Goal: Task Accomplishment & Management: Complete application form

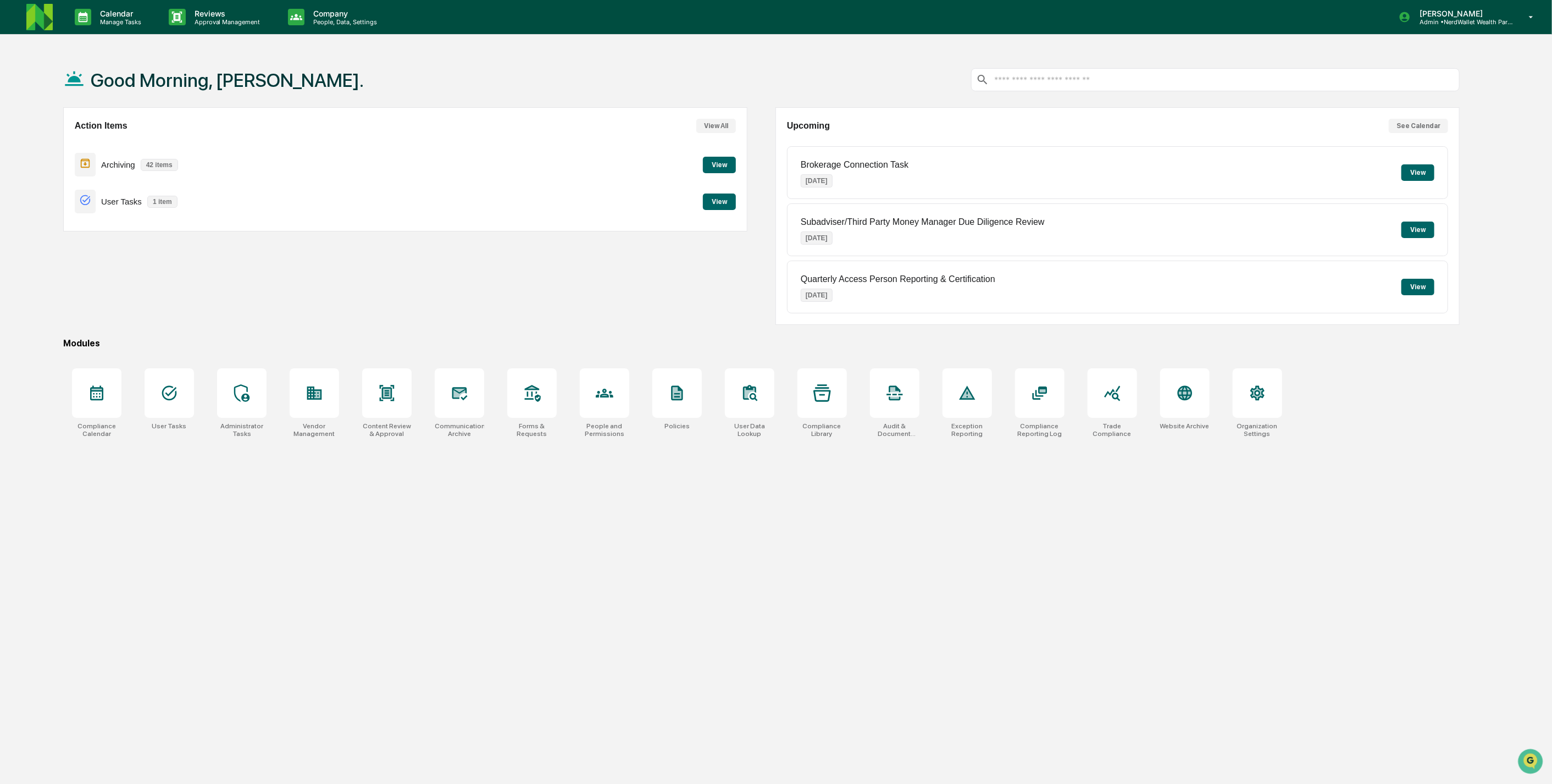
click at [712, 210] on div "User Tasks 1 item View" at bounding box center [405, 201] width 661 height 37
click at [712, 200] on button "View" at bounding box center [719, 201] width 33 height 16
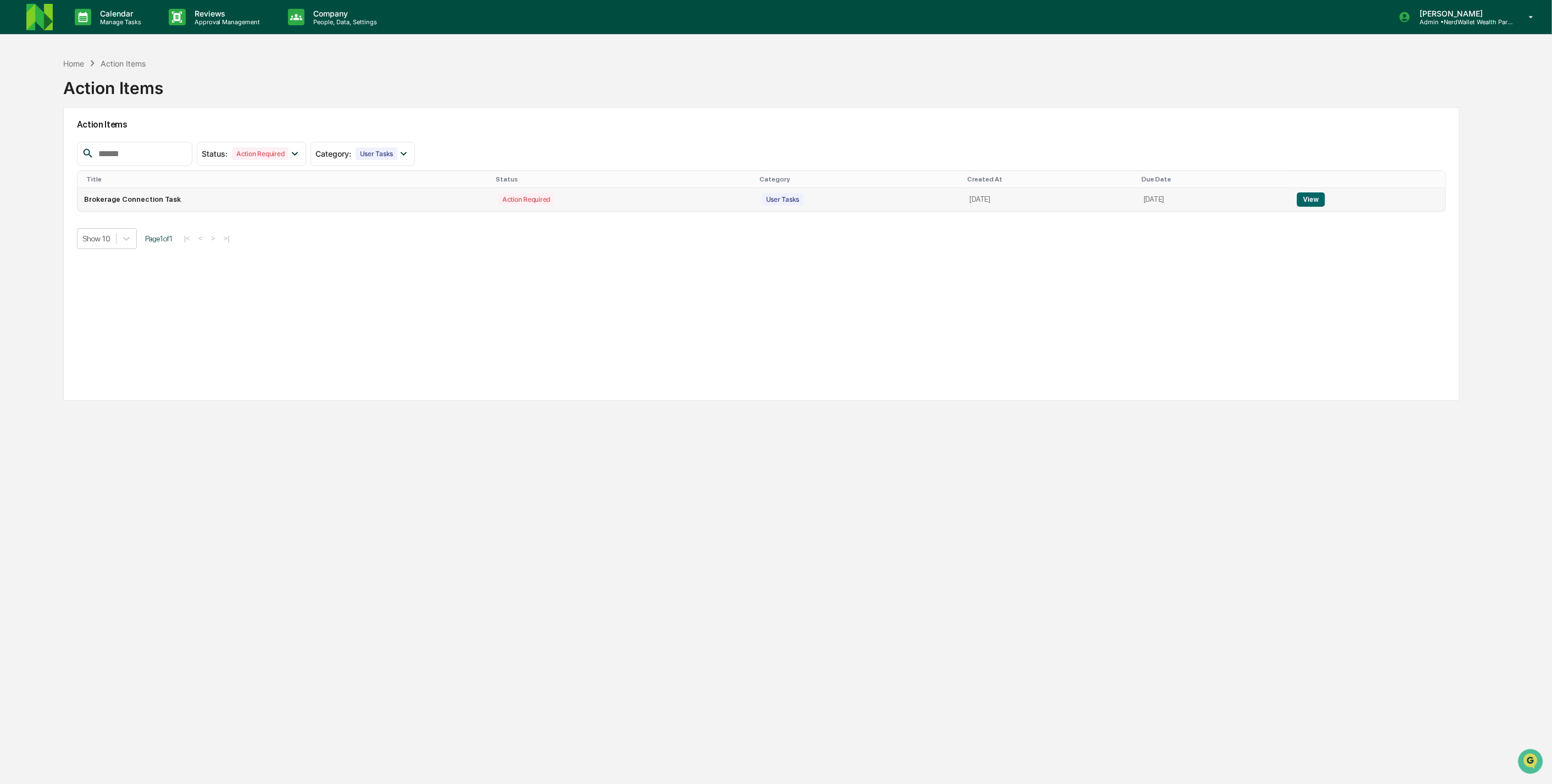
click at [1312, 196] on button "View" at bounding box center [1310, 199] width 28 height 14
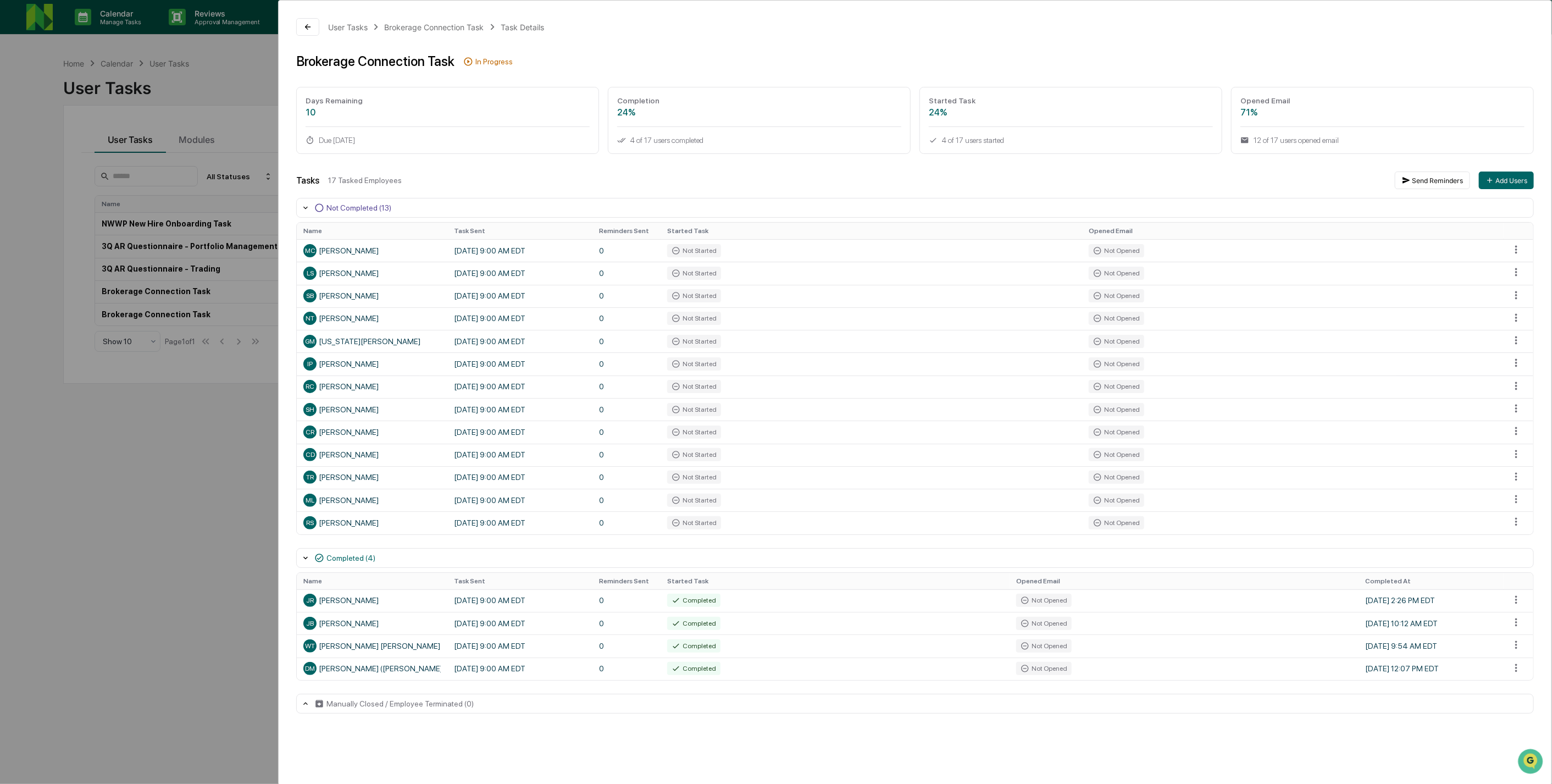
scroll to position [53, 0]
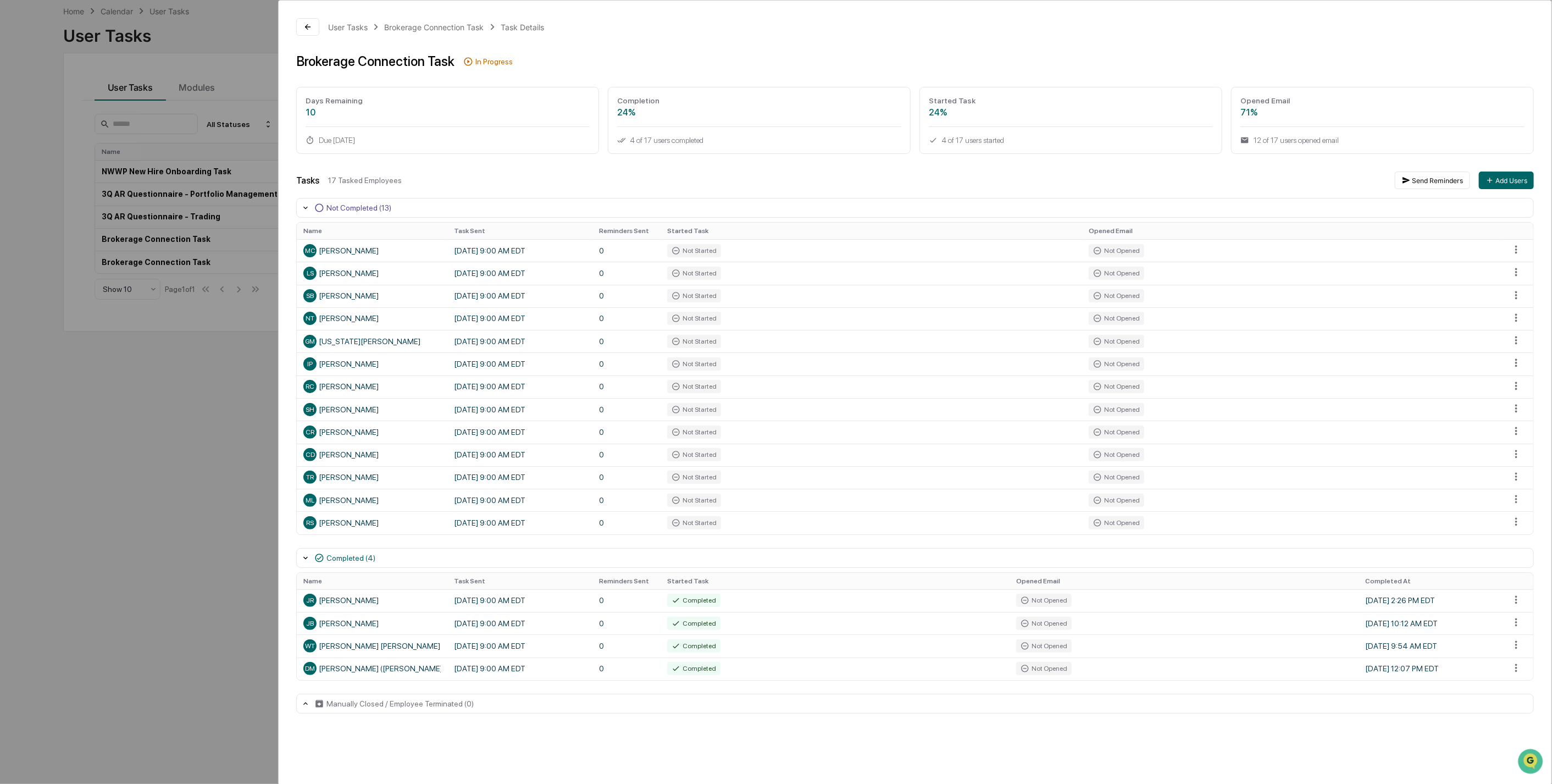
click at [277, 449] on div "User Tasks Brokerage Connection Task Task Details Brokerage Connection Task In …" at bounding box center [776, 392] width 1552 height 784
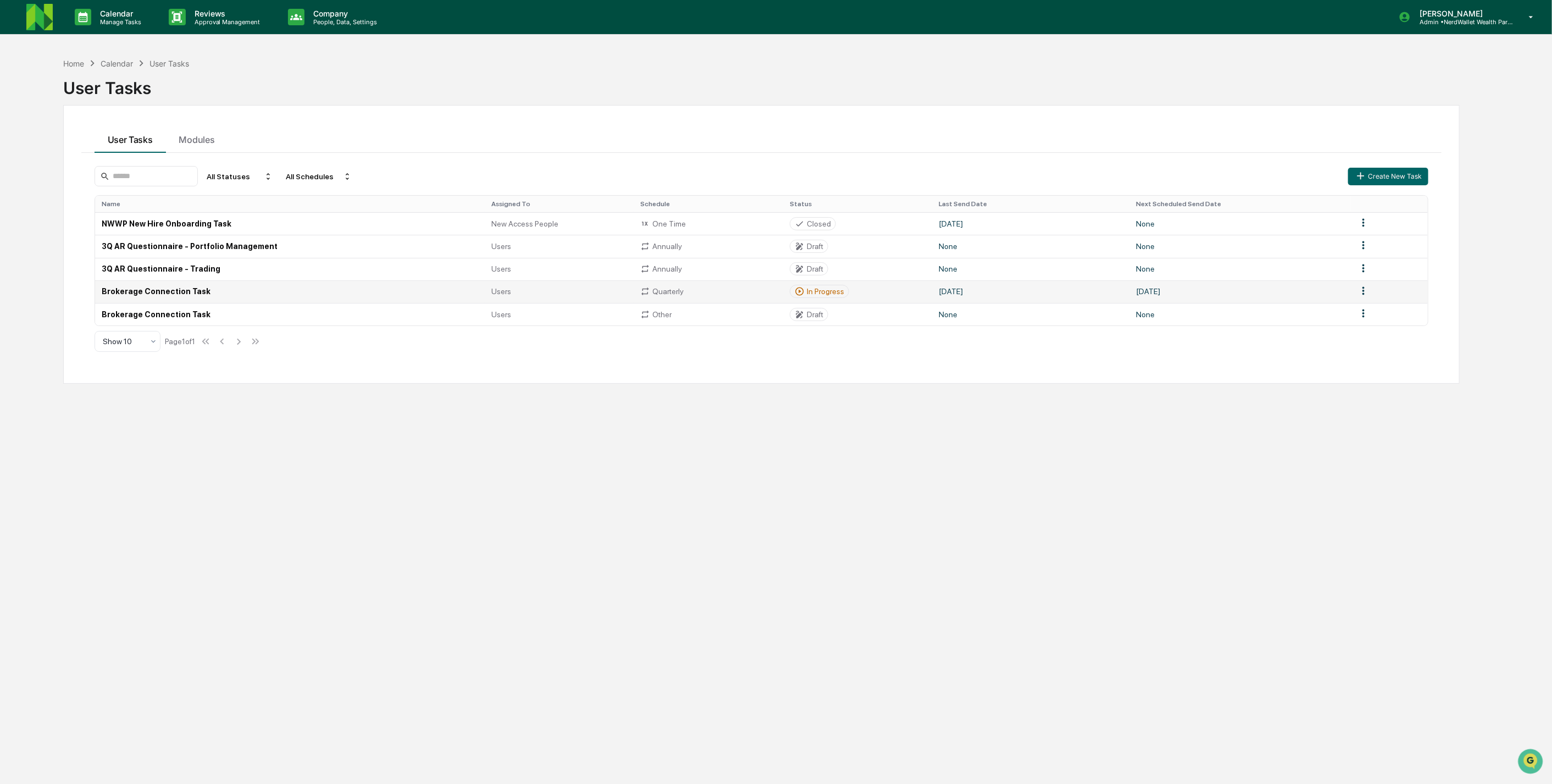
click at [918, 291] on td "In Progress" at bounding box center [858, 291] width 149 height 23
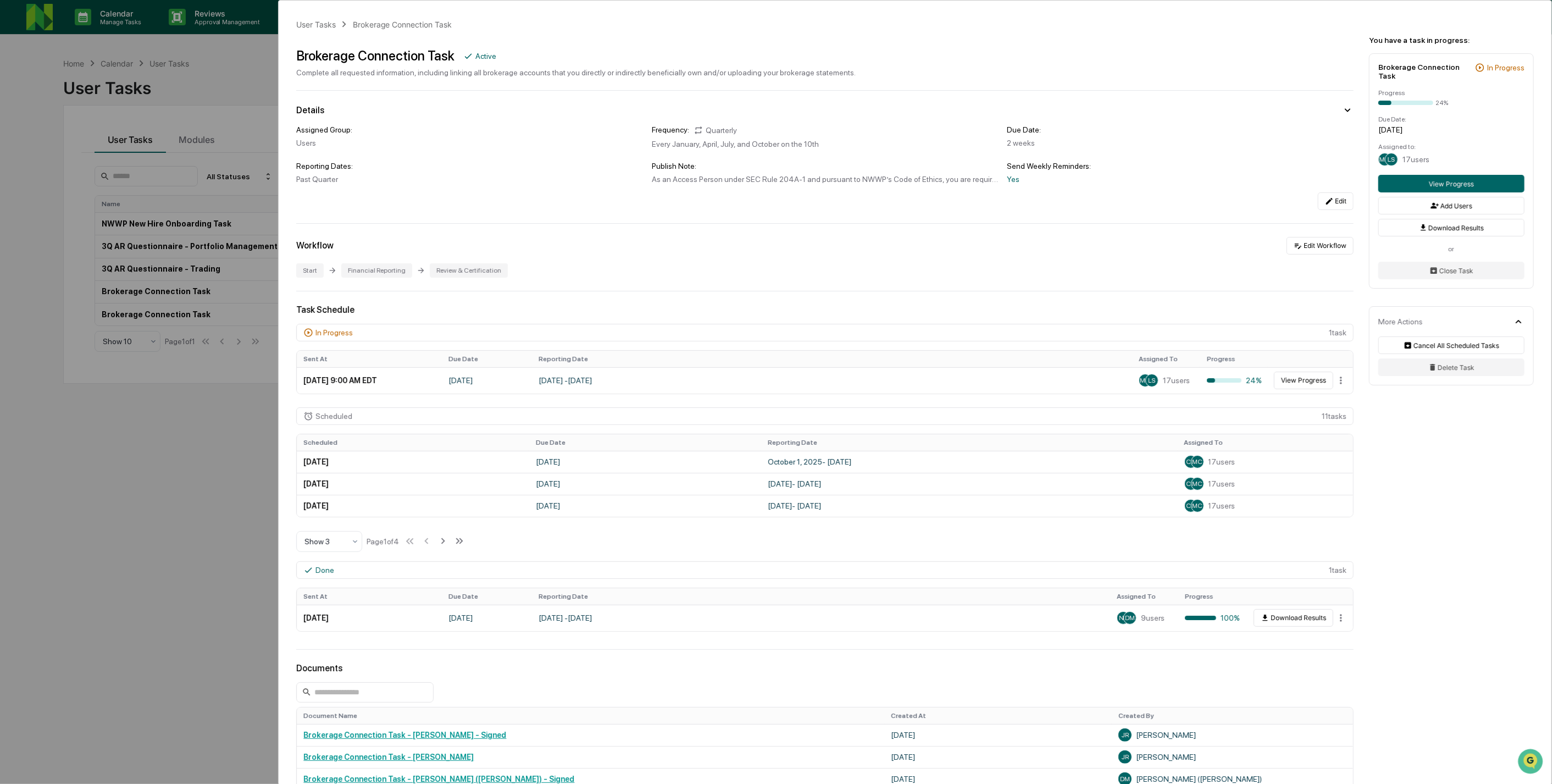
click at [205, 423] on div "User Tasks Brokerage Connection Task Brokerage Connection Task Active Complete …" at bounding box center [776, 392] width 1552 height 784
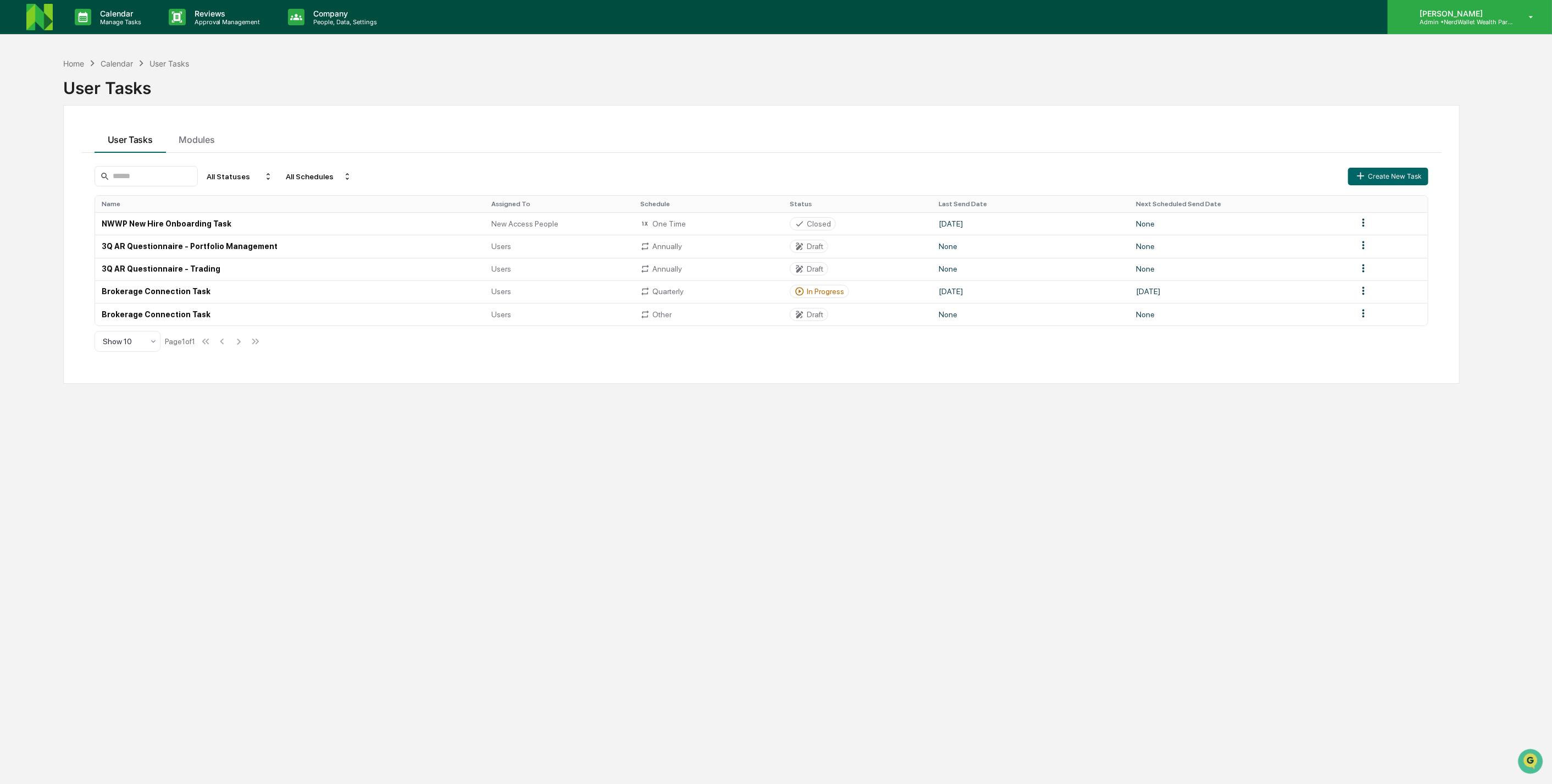
click at [1528, 11] on div "[PERSON_NAME] Admin • NerdWallet Wealth Partners" at bounding box center [1470, 17] width 164 height 34
click at [1459, 121] on li "Switch to User view..." at bounding box center [1472, 118] width 154 height 20
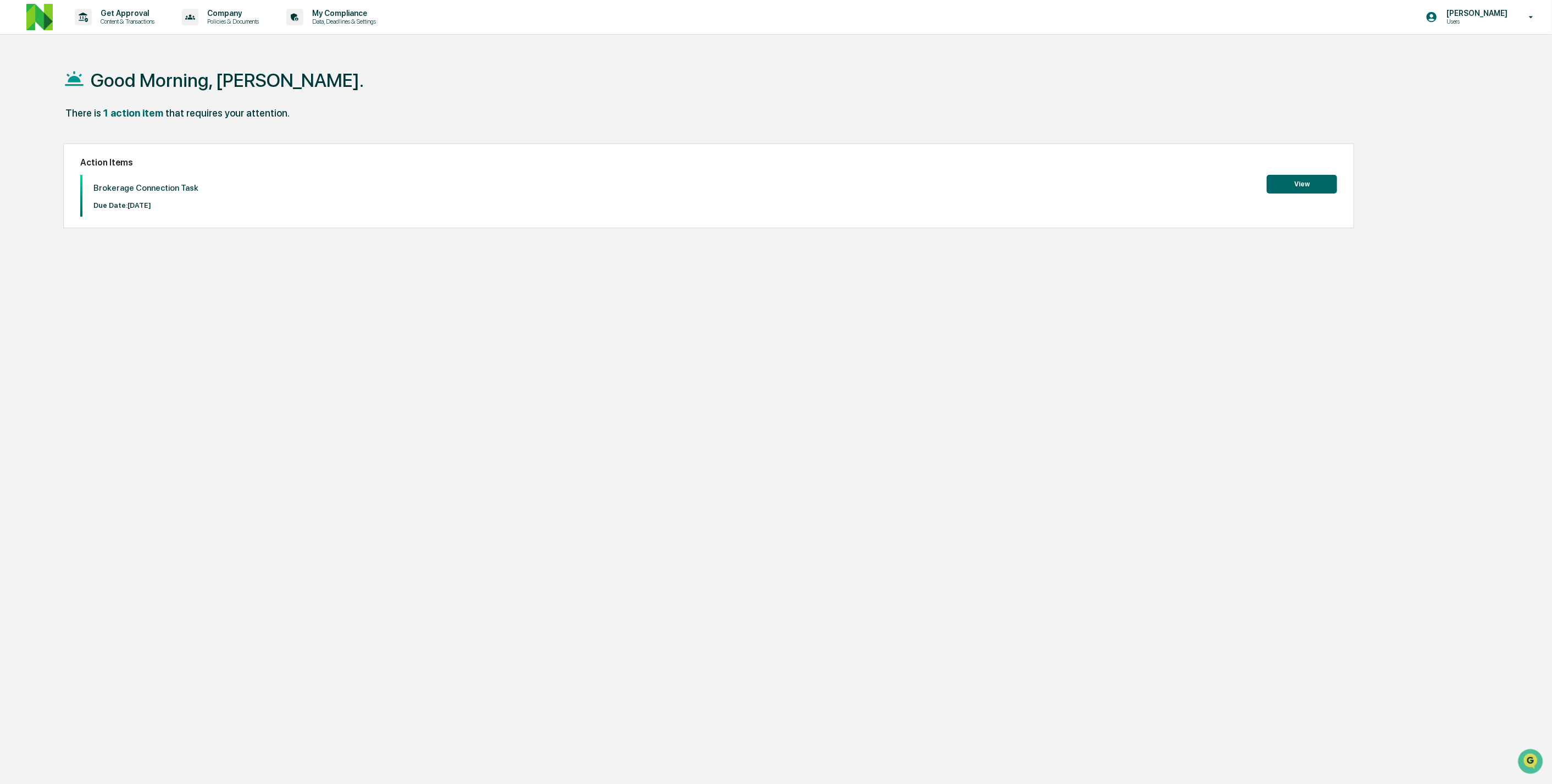
click at [1282, 188] on button "View" at bounding box center [1302, 184] width 71 height 19
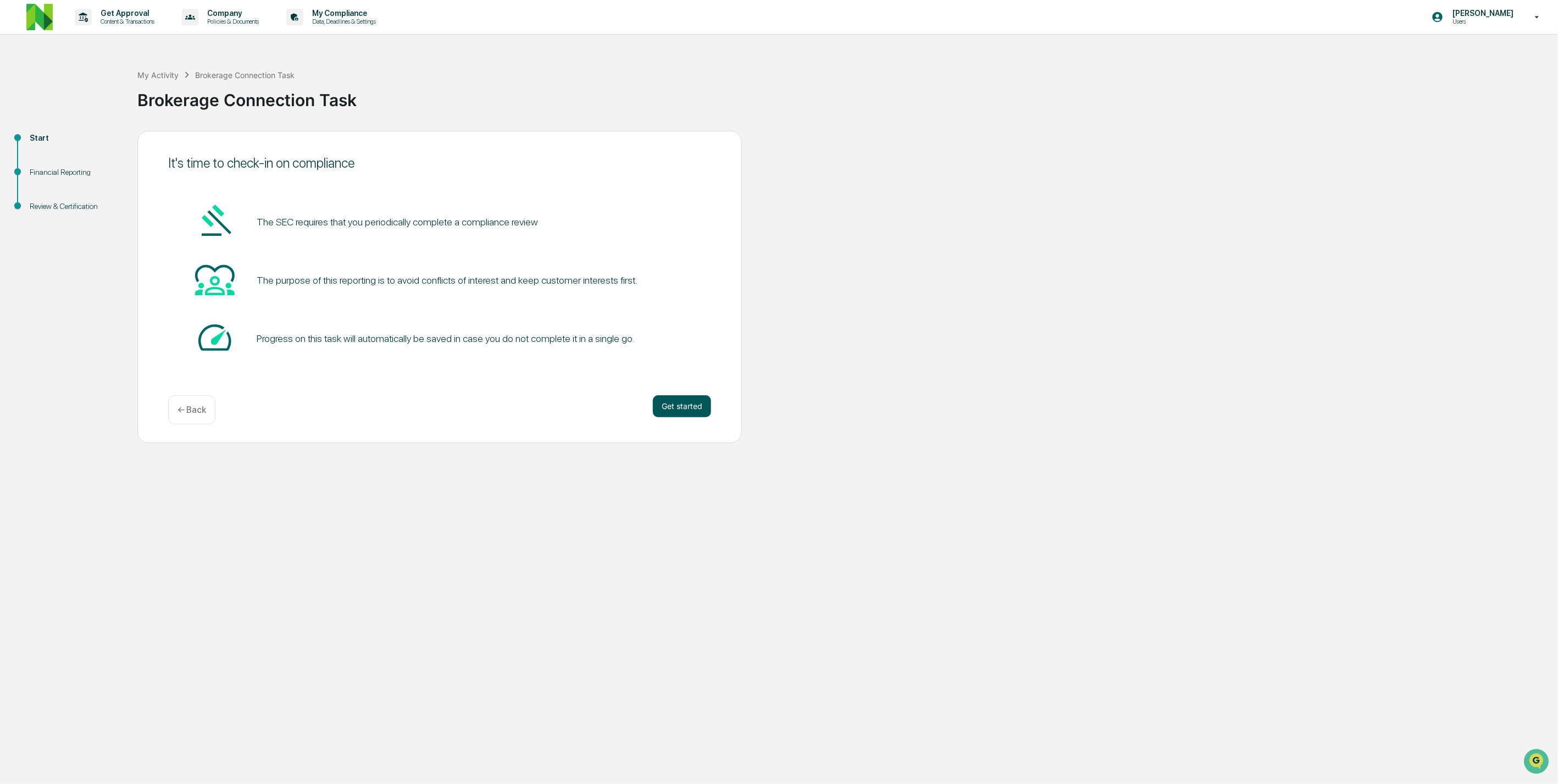
click at [708, 414] on button "Get started" at bounding box center [682, 406] width 58 height 22
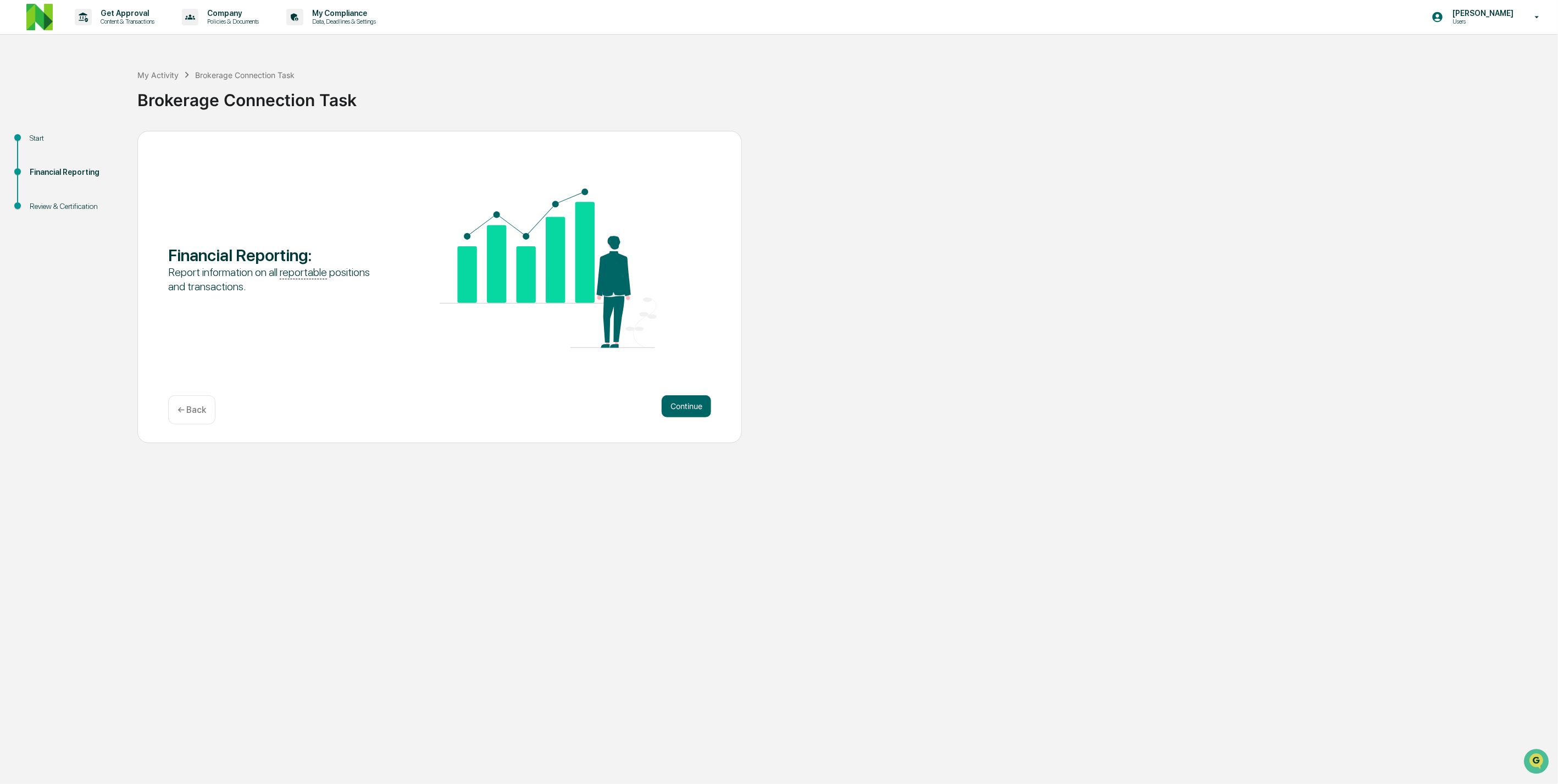
click at [691, 392] on div "Financial Reporting : Report information on all reportable positions and transa…" at bounding box center [439, 286] width 605 height 312
click at [701, 416] on button "Continue" at bounding box center [687, 406] width 50 height 22
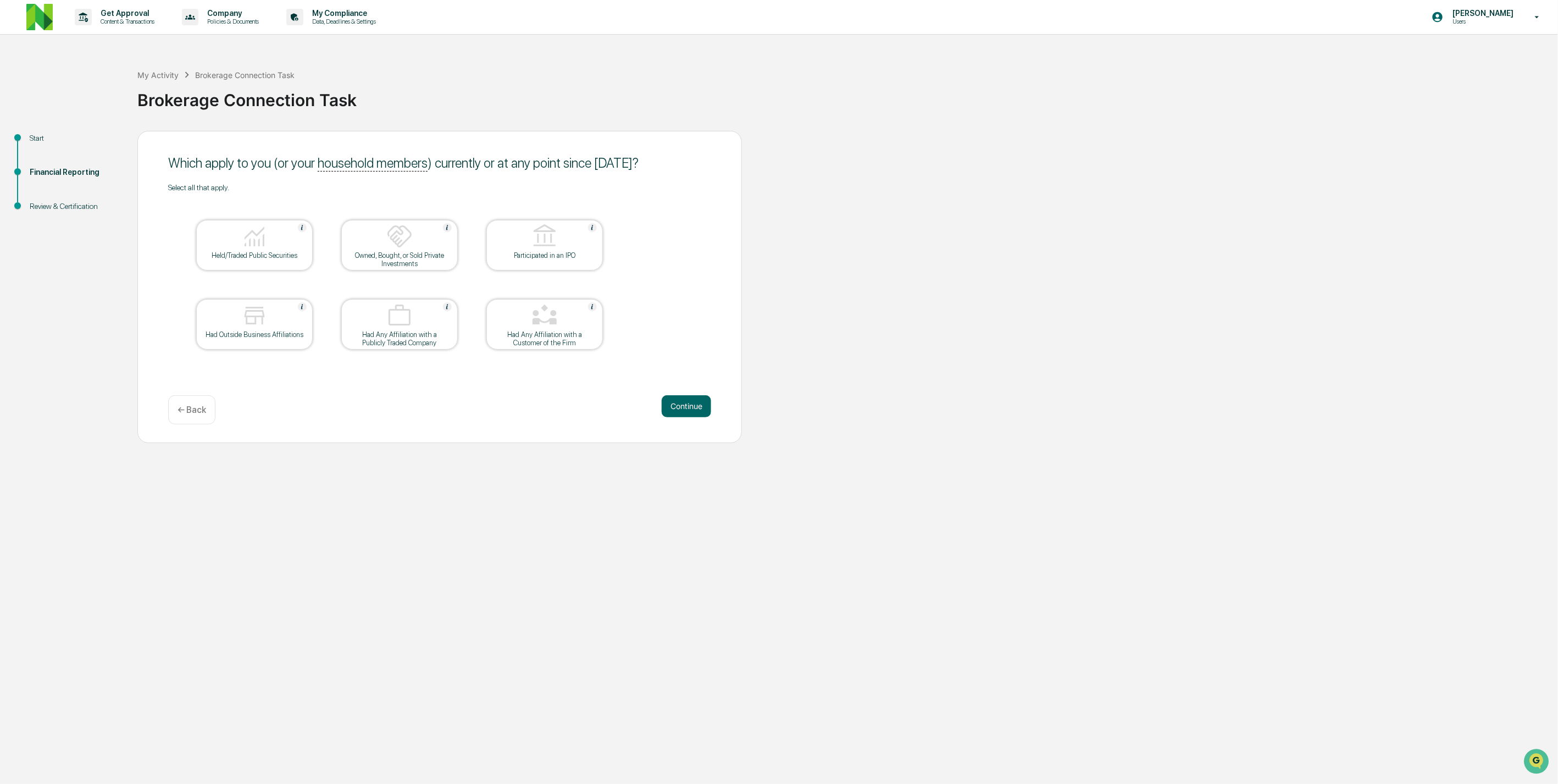
click at [701, 415] on button "Continue" at bounding box center [687, 406] width 50 height 22
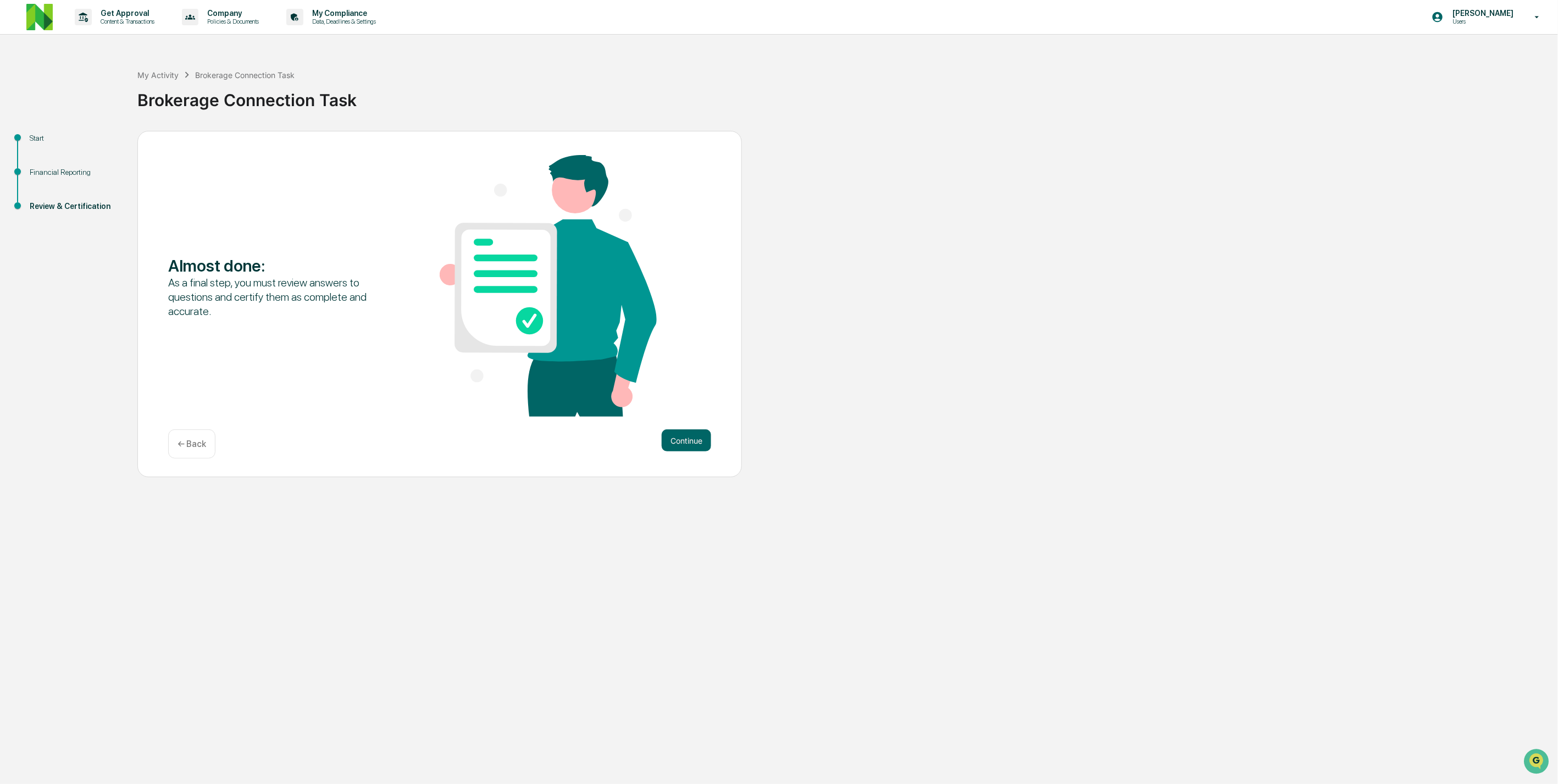
click at [163, 411] on div "Almost done : As a final step, you must review answers to questions and certify…" at bounding box center [439, 304] width 605 height 347
click at [166, 410] on div "Almost done : As a final step, you must review answers to questions and certify…" at bounding box center [439, 304] width 605 height 347
click at [178, 429] on div "← Back" at bounding box center [191, 443] width 47 height 29
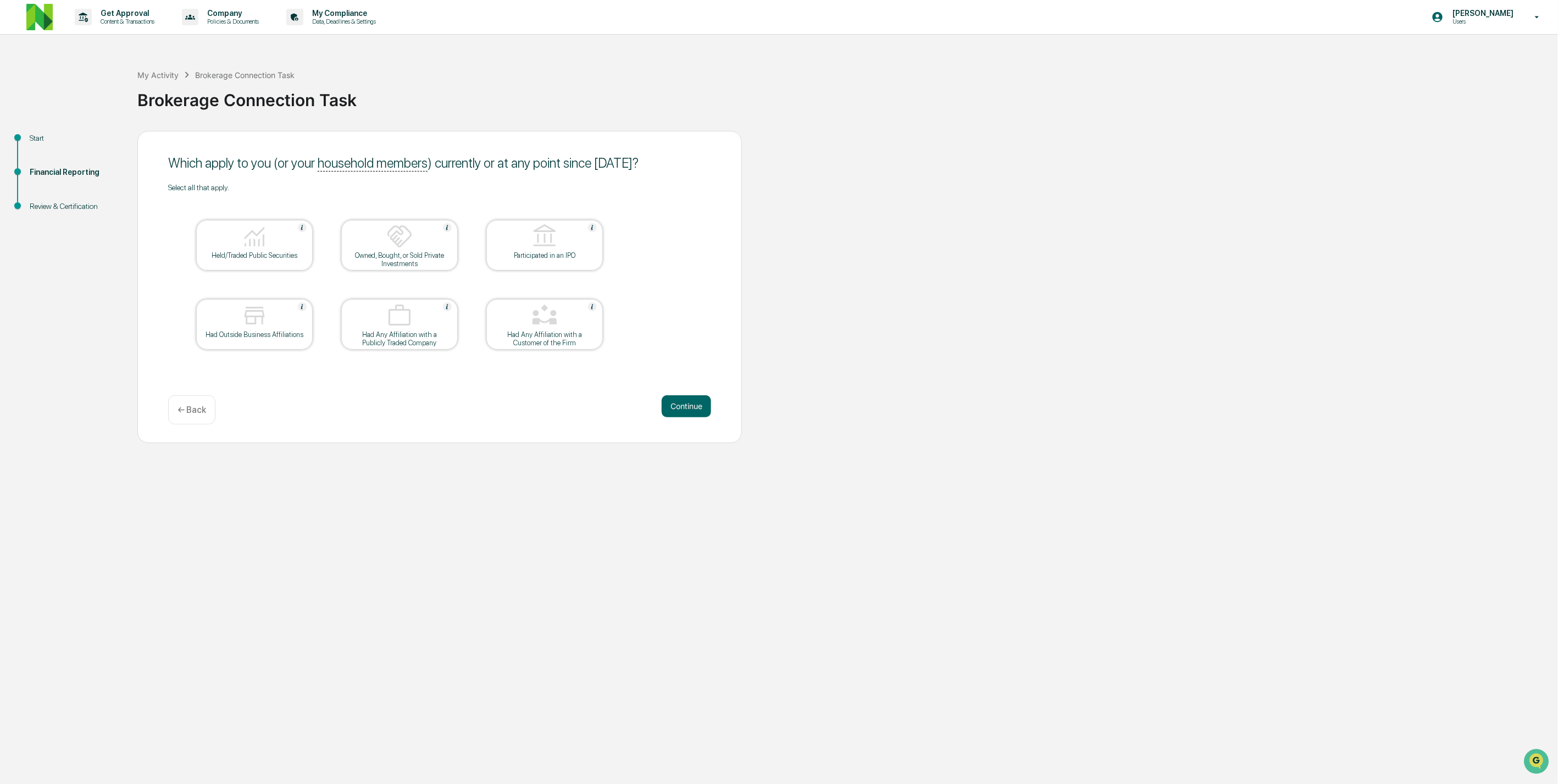
click at [266, 252] on div "Held/Traded Public Securities" at bounding box center [255, 255] width 99 height 9
click at [691, 401] on button "Continue" at bounding box center [687, 406] width 50 height 22
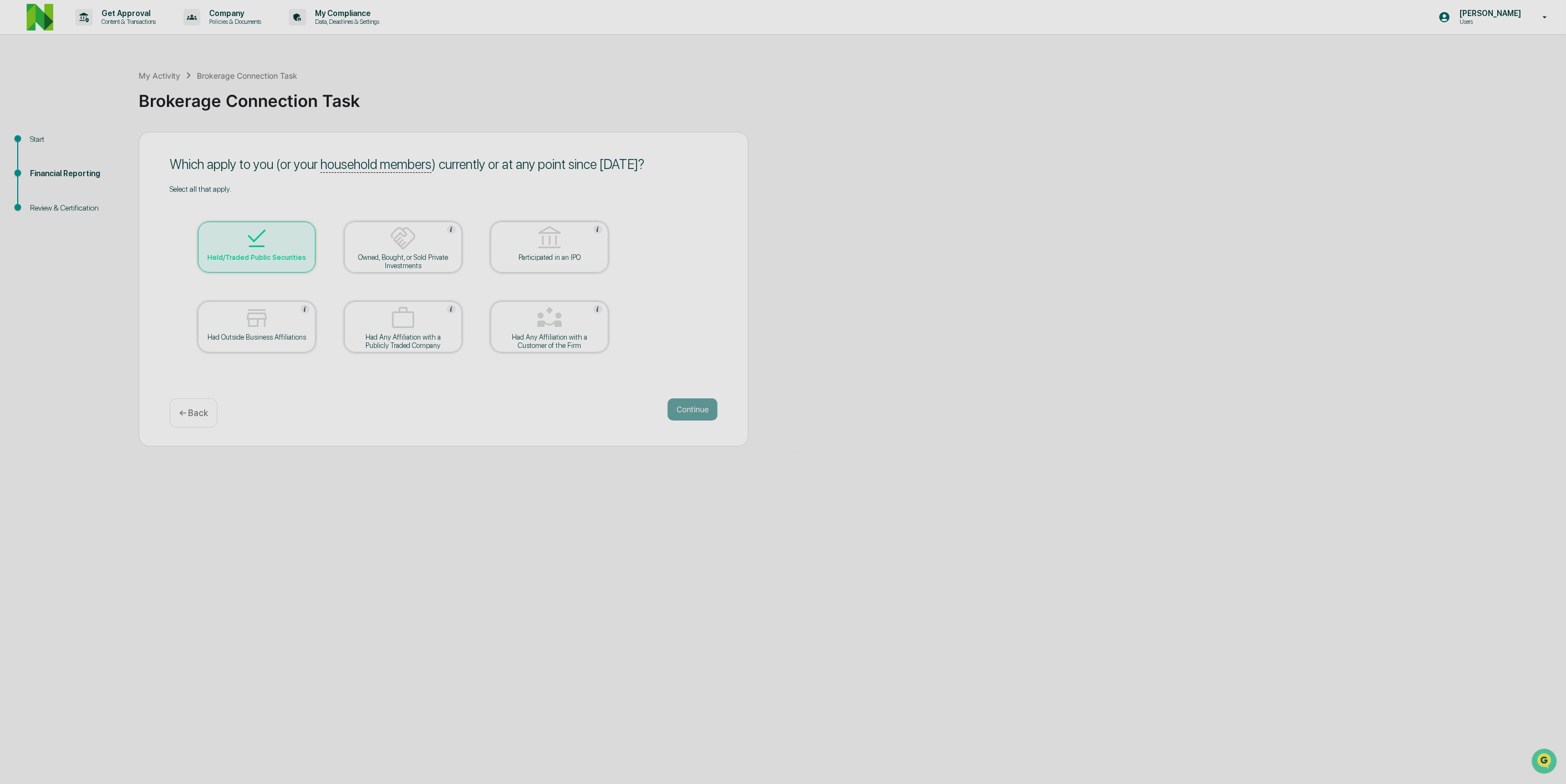
click at [711, 303] on div at bounding box center [794, 442] width 1588 height 885
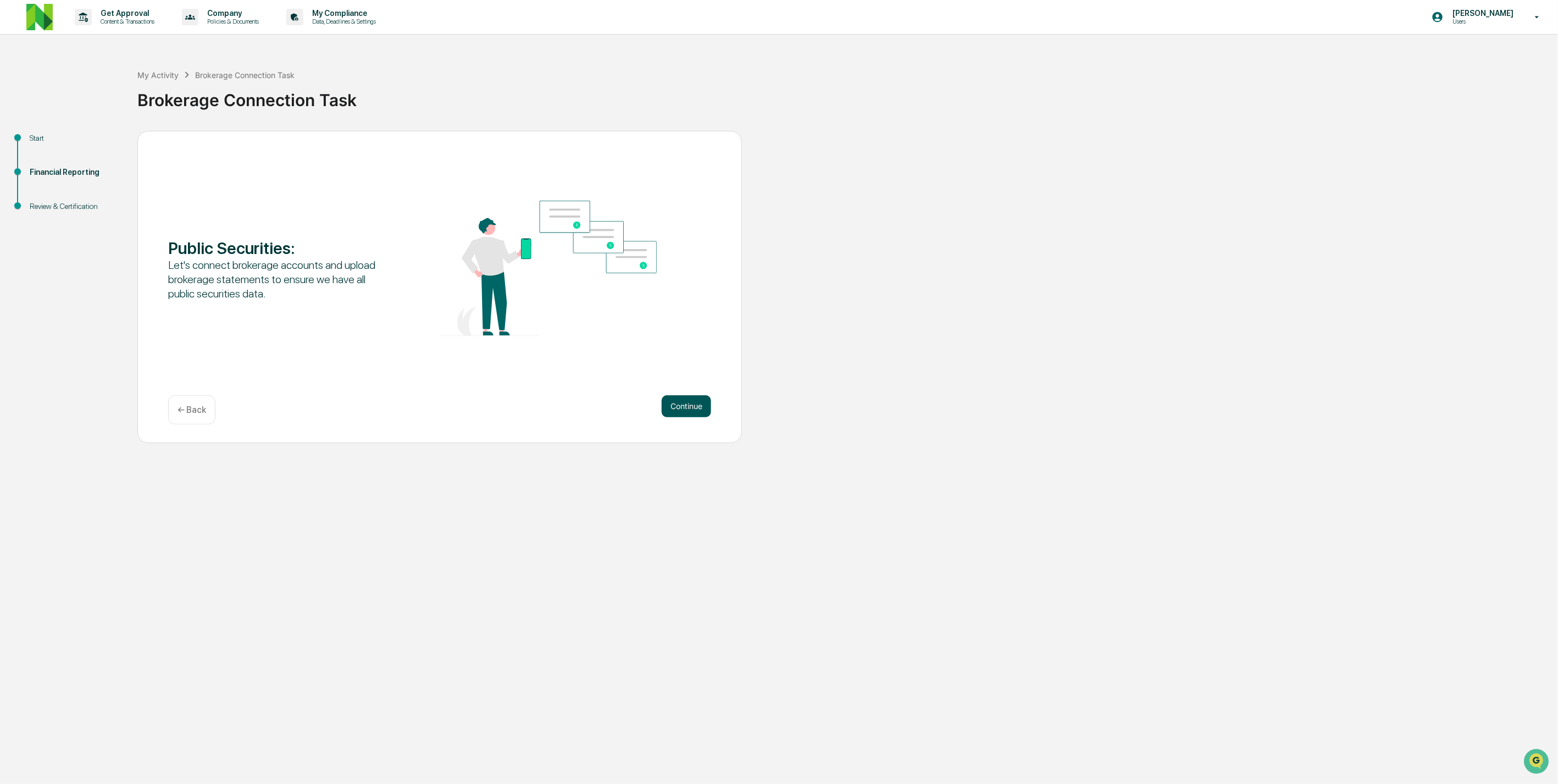
click at [681, 409] on button "Continue" at bounding box center [687, 406] width 50 height 22
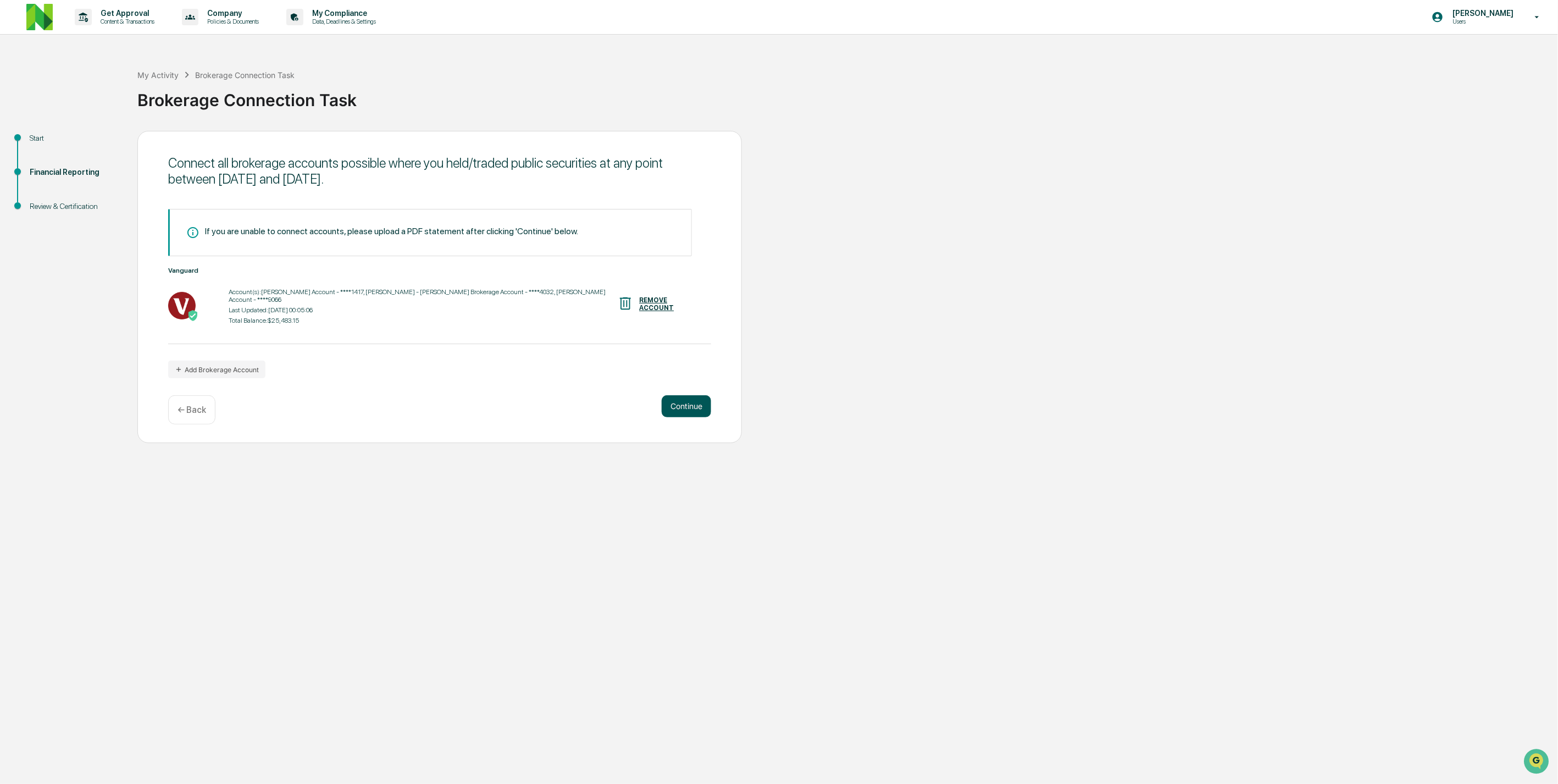
click at [681, 409] on button "Continue" at bounding box center [687, 406] width 50 height 22
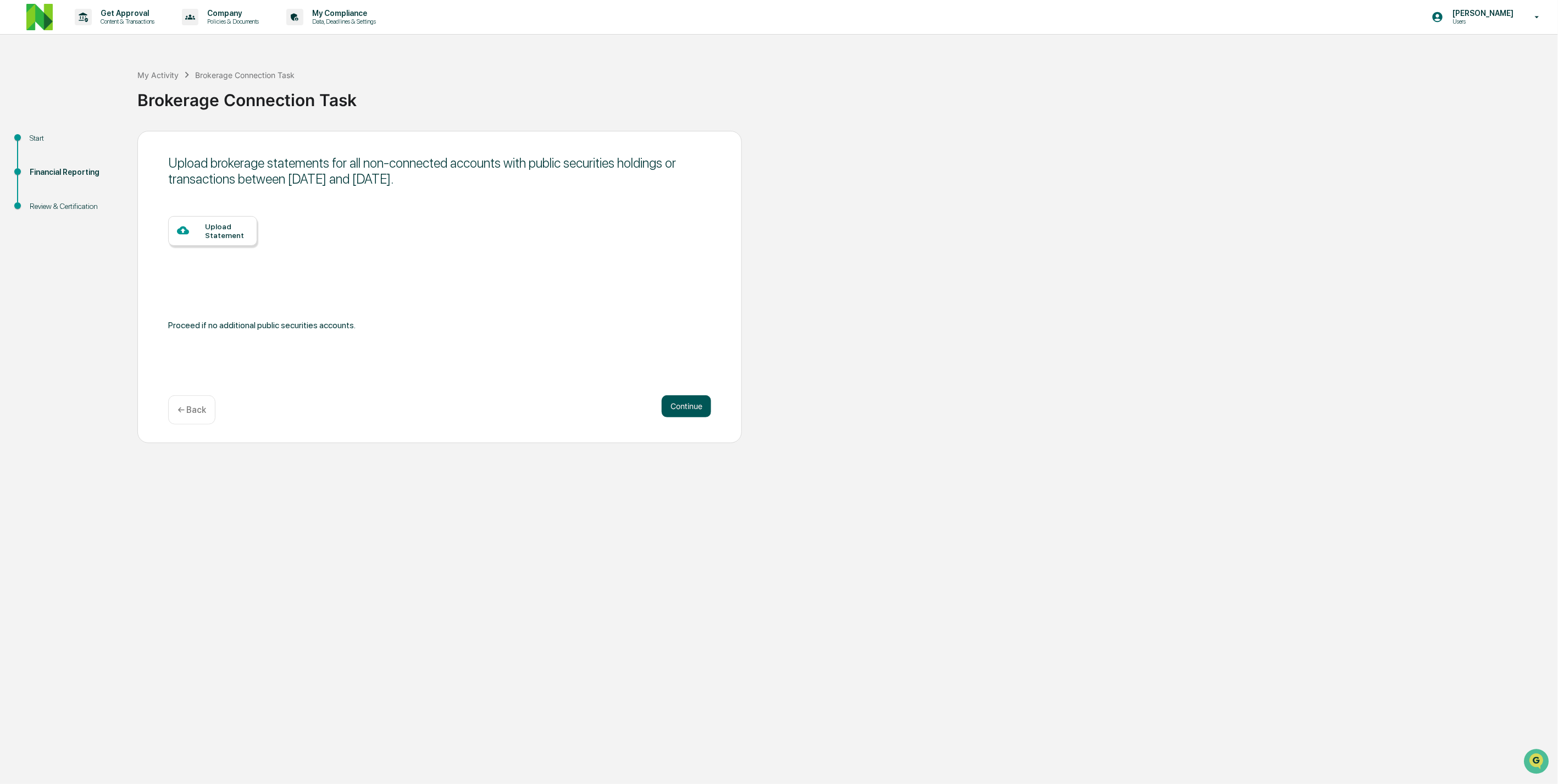
click at [681, 408] on button "Continue" at bounding box center [687, 406] width 50 height 22
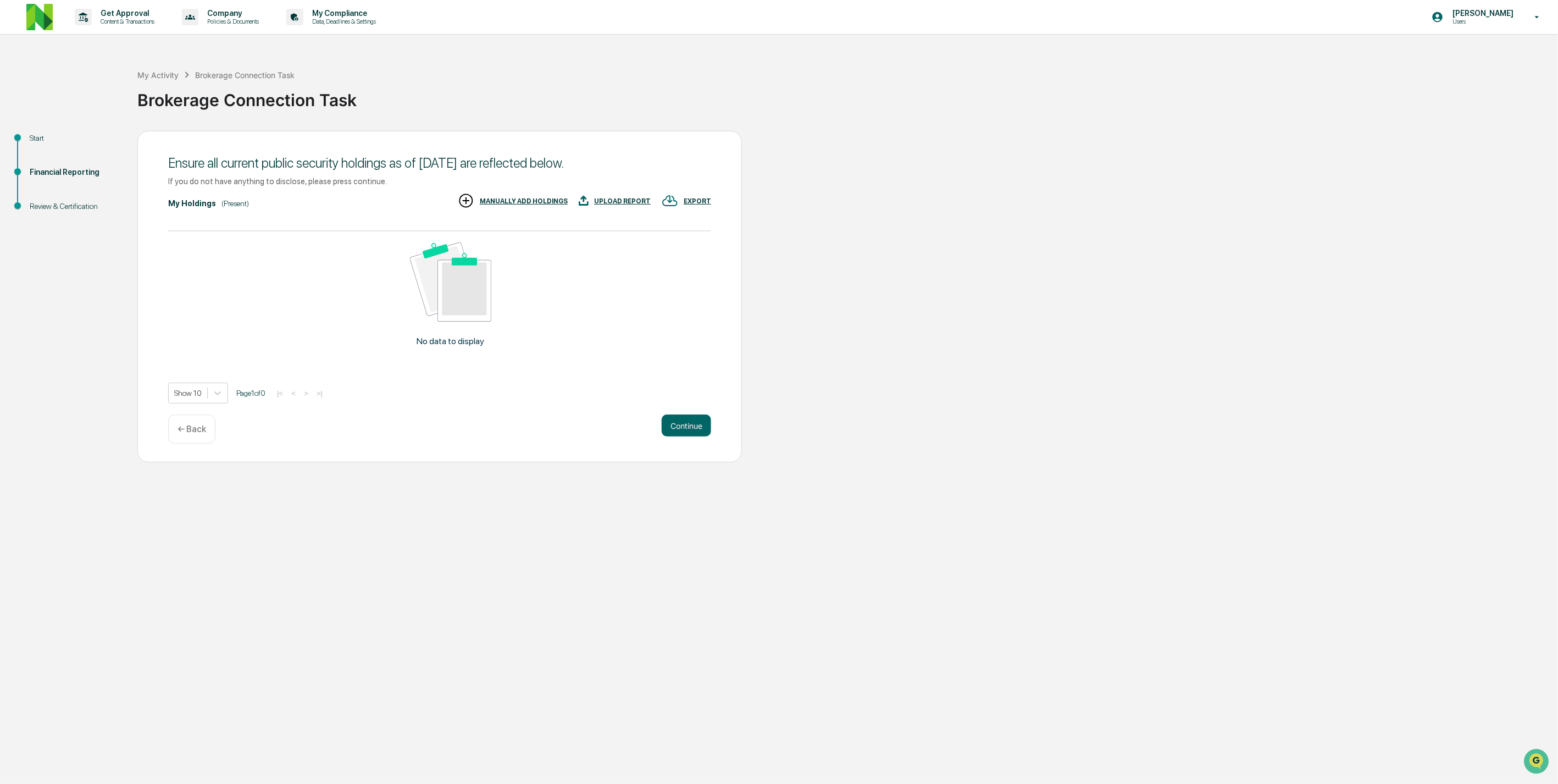
click at [681, 408] on div "Ensure all current public security holdings as of [DATE] are reflected below. I…" at bounding box center [439, 296] width 605 height 331
click at [686, 418] on button "Continue" at bounding box center [687, 425] width 50 height 22
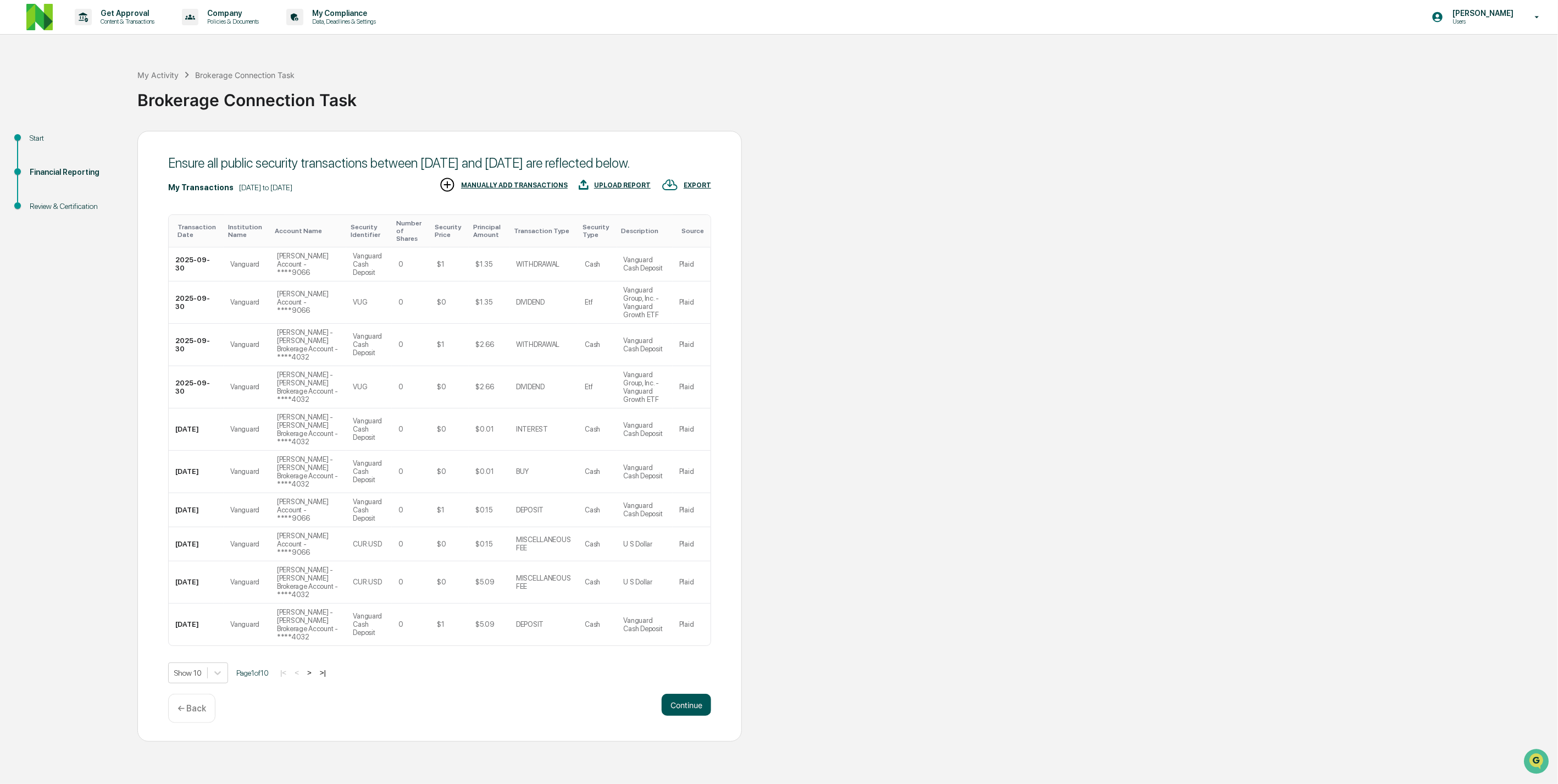
click at [681, 715] on button "Continue" at bounding box center [687, 704] width 50 height 22
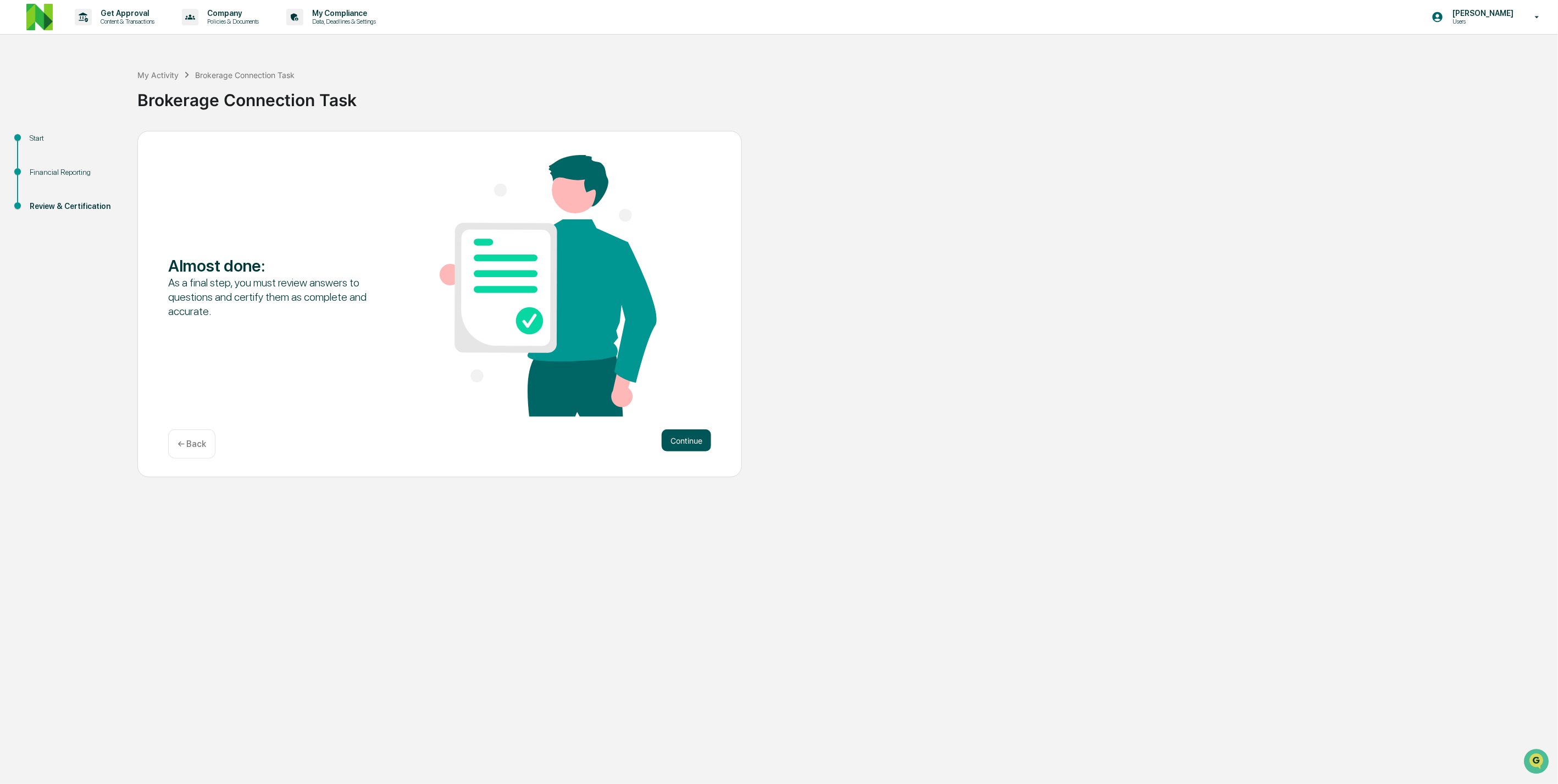
click at [682, 446] on button "Continue" at bounding box center [687, 439] width 50 height 22
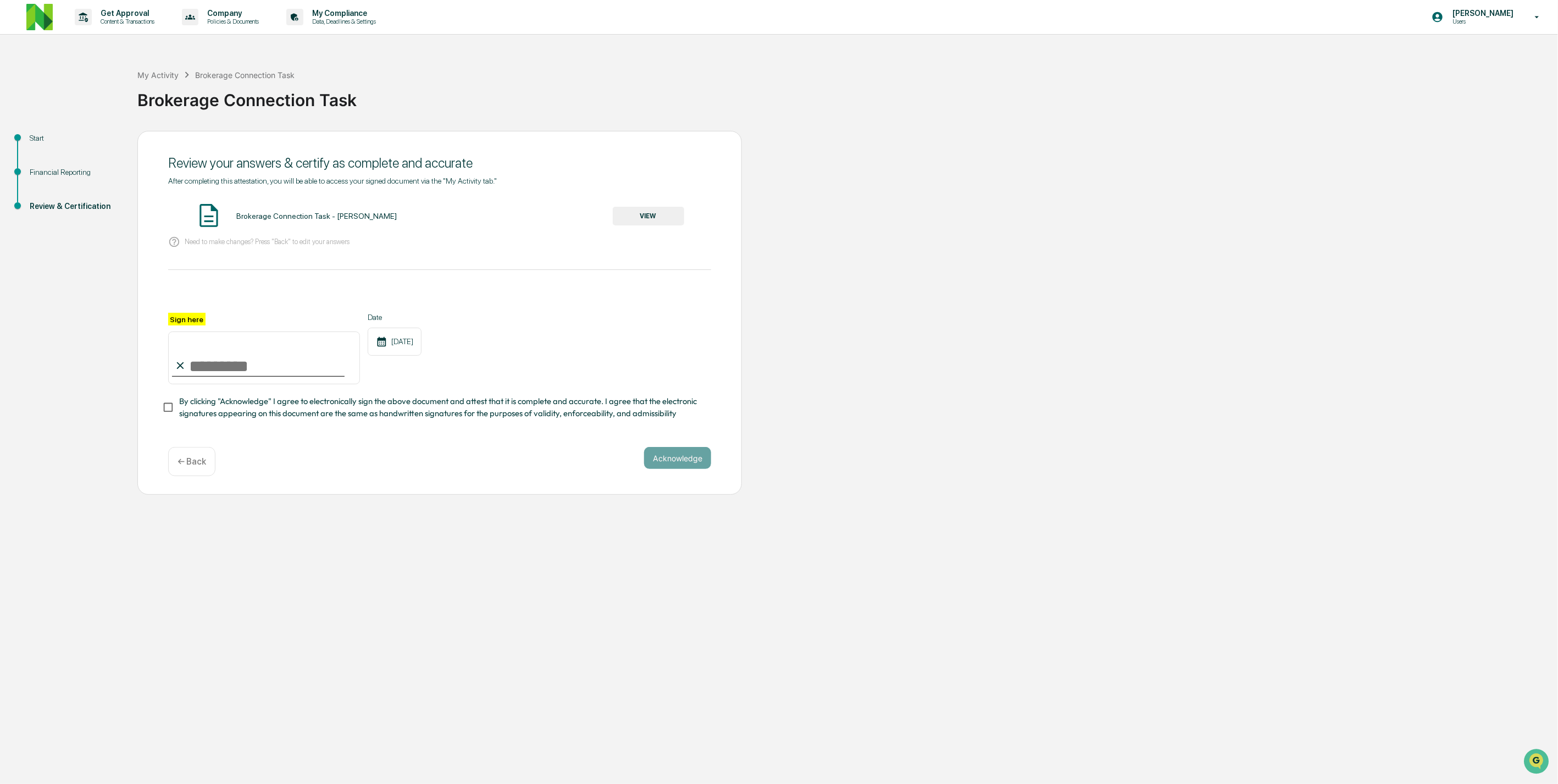
click at [240, 374] on input "Sign here" at bounding box center [264, 357] width 192 height 53
type input "**********"
click at [583, 361] on div "**********" at bounding box center [439, 348] width 543 height 72
click at [646, 209] on button "VIEW" at bounding box center [649, 216] width 72 height 19
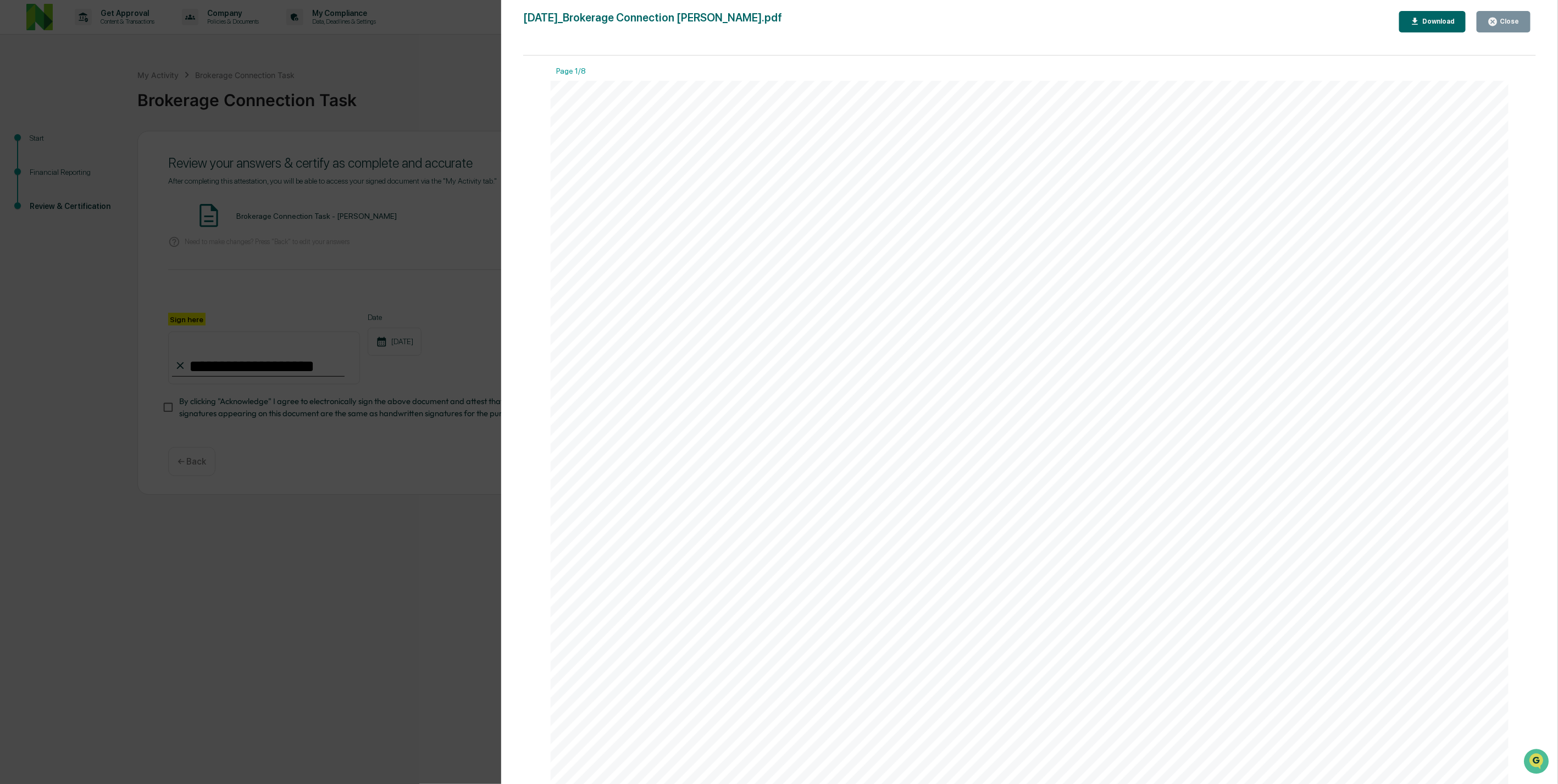
click at [1508, 24] on div "Close" at bounding box center [1509, 21] width 21 height 8
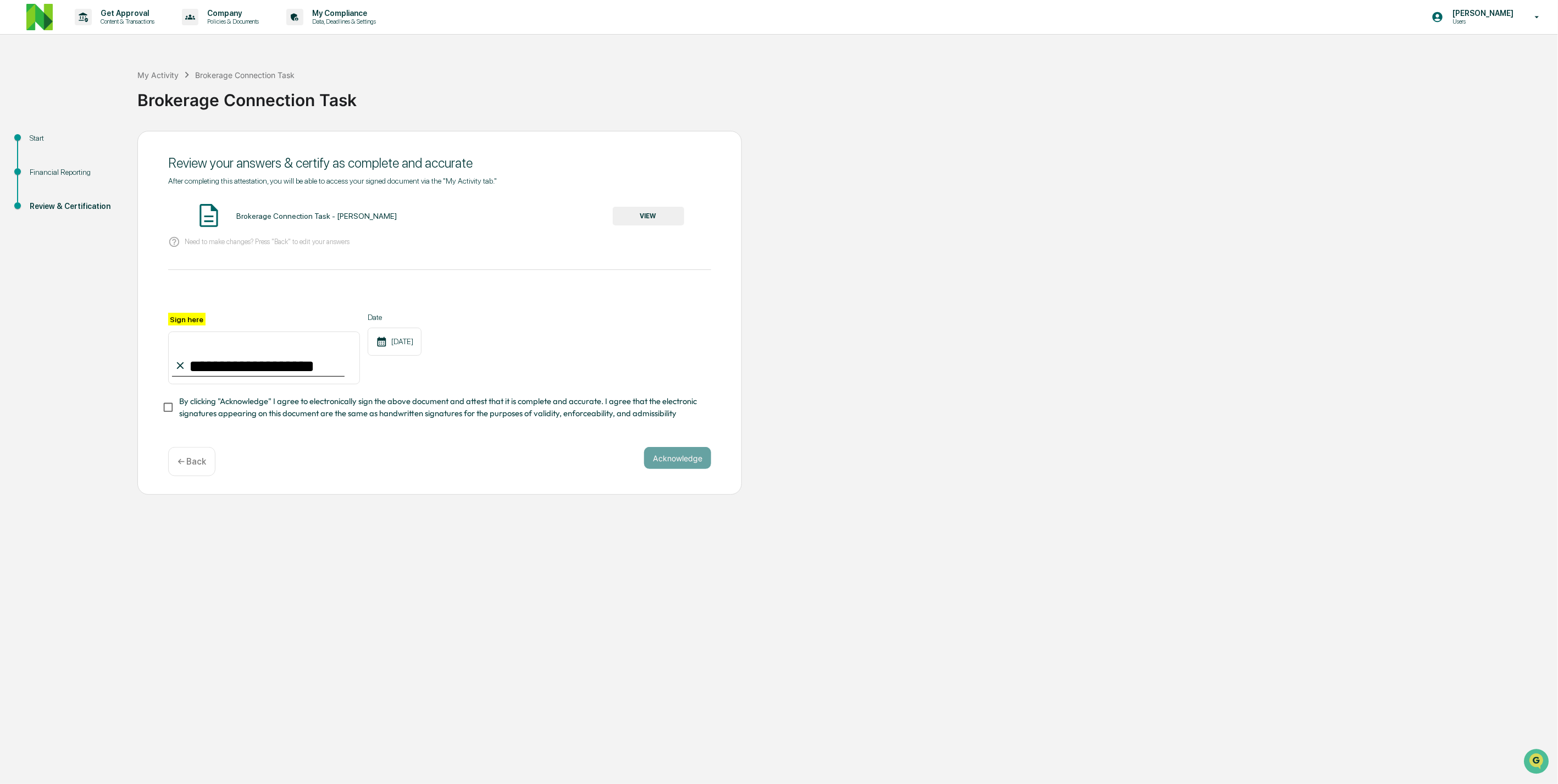
drag, startPoint x: 235, startPoint y: 414, endPoint x: 261, endPoint y: 411, distance: 26.2
click at [236, 414] on span "By clicking "Acknowledge" I agree to electronically sign the above document and…" at bounding box center [441, 408] width 523 height 25
click at [691, 469] on button "Acknowledge" at bounding box center [677, 457] width 67 height 22
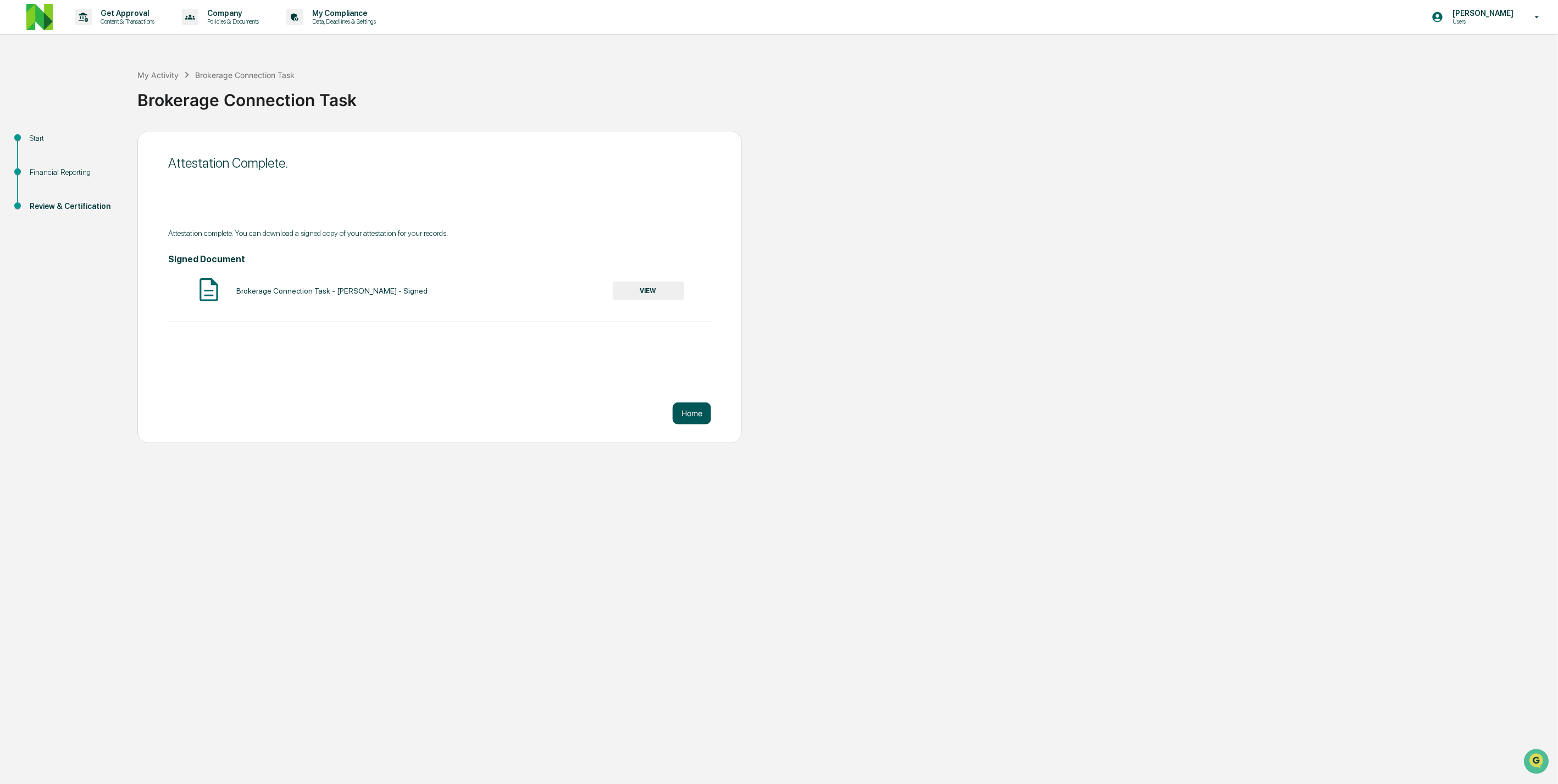
click at [689, 404] on button "Home" at bounding box center [692, 413] width 38 height 22
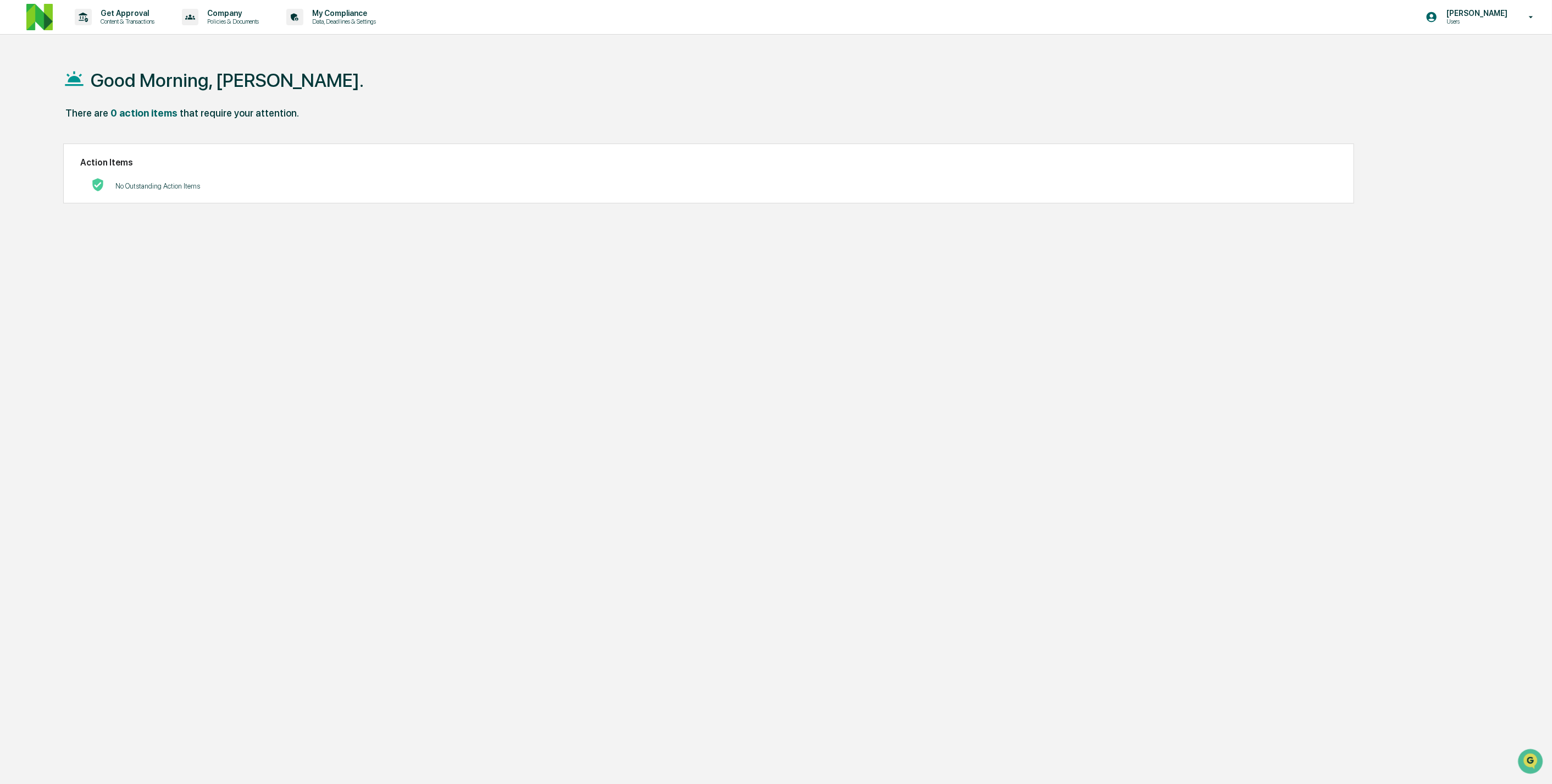
click at [1459, 20] on p "Users" at bounding box center [1475, 21] width 75 height 8
click at [1466, 78] on li "Switch Organization" at bounding box center [1472, 75] width 154 height 20
